Goal: Browse casually: Explore the website without a specific task or goal

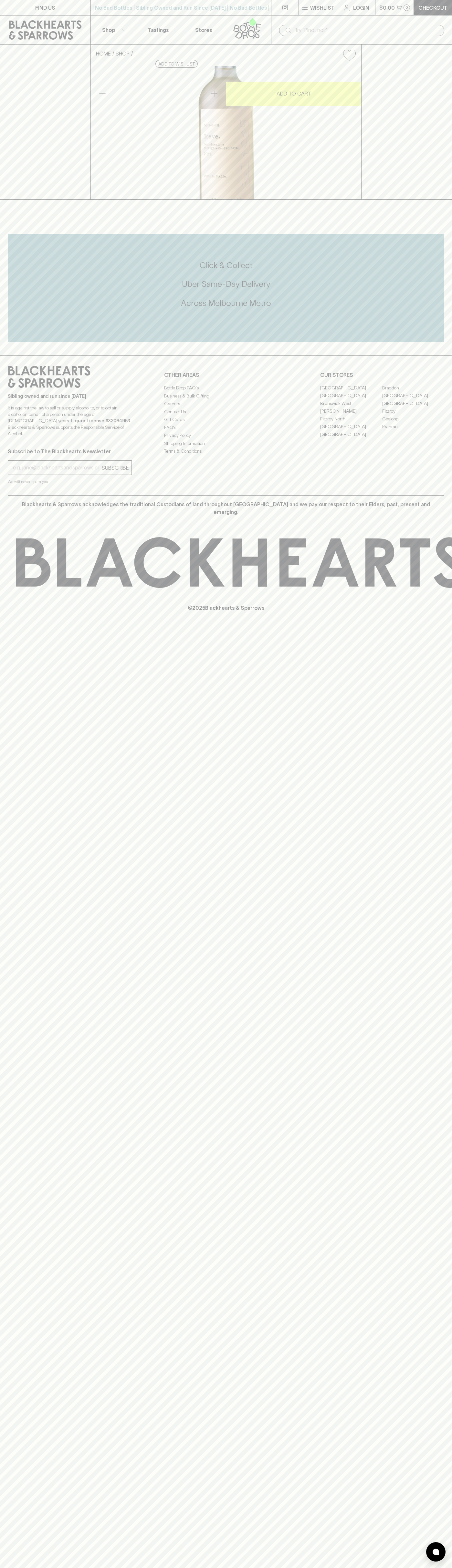
click at [116, 15] on div "| No Bad Bottles | Sibling Owned and Run Since [DATE] | No Bad Bottles | Siblin…" at bounding box center [180, 7] width 181 height 15
click at [447, 1303] on div "FIND US | No Bad Bottles | Sibling Owned and Run Since [DATE] | No Bad Bottles …" at bounding box center [226, 784] width 452 height 1568
click at [326, 1567] on html "FIND US | No Bad Bottles | Sibling Owned and Run Since [DATE] | No Bad Bottles …" at bounding box center [226, 784] width 452 height 1568
click at [27, 455] on p "Subscribe to The Blackhearts Newsletter" at bounding box center [70, 451] width 124 height 8
